Goal: Information Seeking & Learning: Understand process/instructions

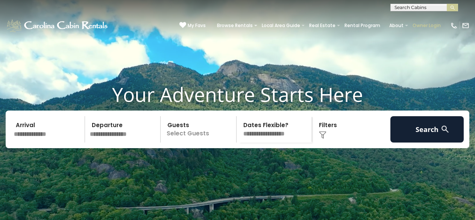
scroll to position [25, 0]
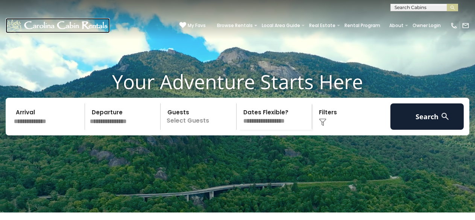
click at [15, 19] on img at bounding box center [58, 25] width 104 height 15
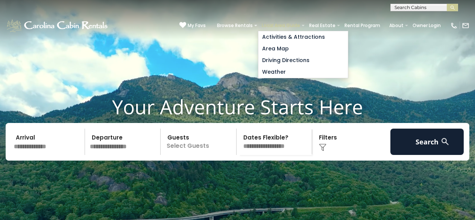
scroll to position [3, 0]
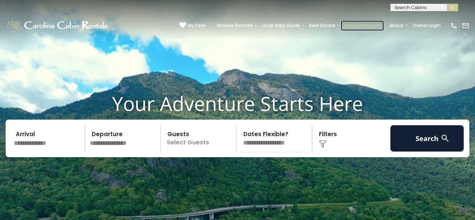
click at [349, 23] on link "Rental Program" at bounding box center [362, 25] width 43 height 11
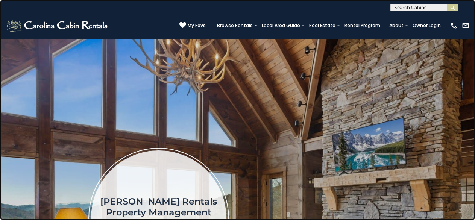
click at [135, 164] on link at bounding box center [237, 110] width 475 height 220
